Goal: Transaction & Acquisition: Obtain resource

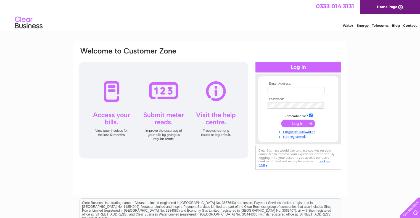
click at [273, 91] on input "text" at bounding box center [296, 90] width 57 height 6
type input "julie@finandgame.com"
click at [298, 125] on input "submit" at bounding box center [298, 124] width 34 height 8
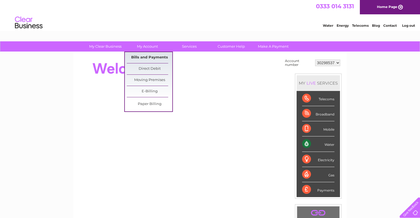
click at [143, 56] on link "Bills and Payments" at bounding box center [150, 57] width 46 height 11
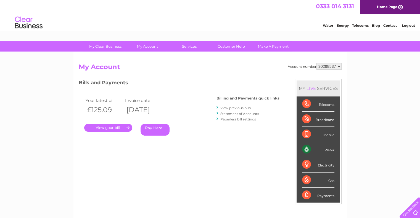
click at [112, 127] on link "." at bounding box center [108, 128] width 48 height 8
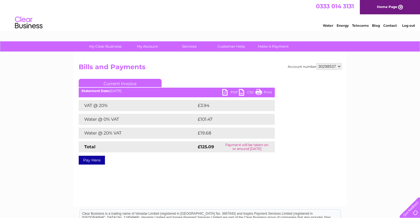
click at [233, 91] on link "PDF" at bounding box center [230, 93] width 17 height 8
